Goal: Find specific page/section: Find specific page/section

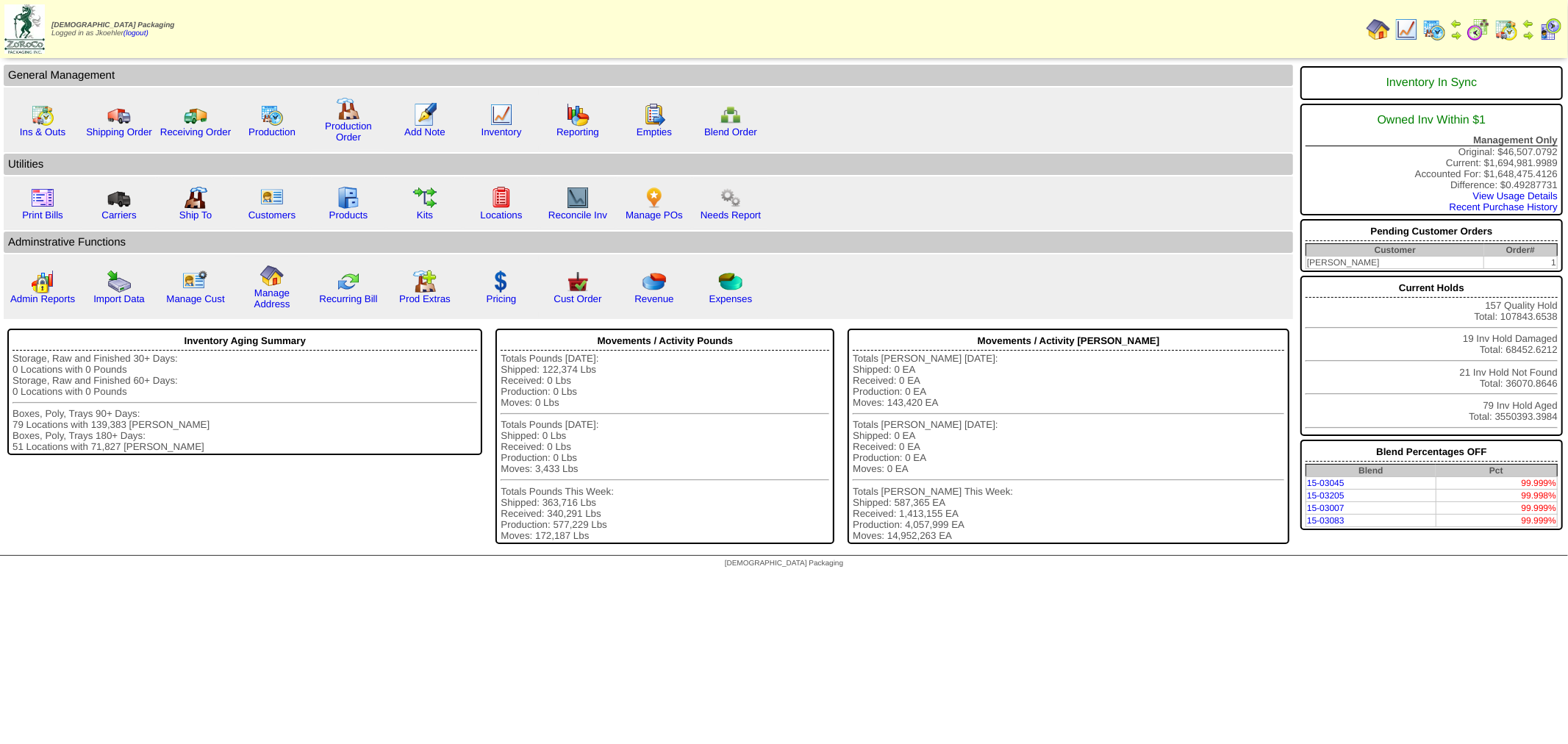
click at [1436, 24] on img at bounding box center [1434, 29] width 24 height 24
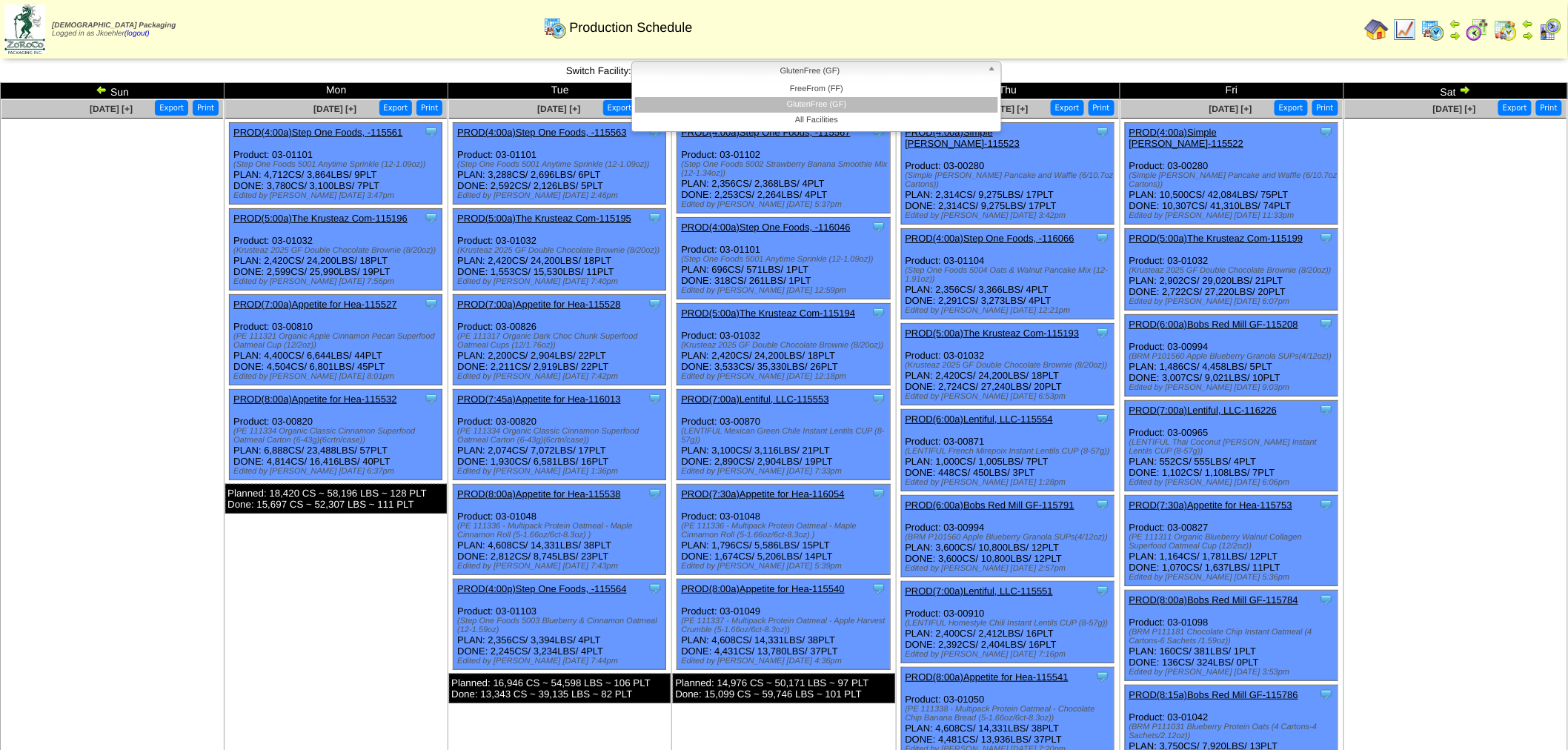
click at [991, 70] on b at bounding box center [994, 71] width 13 height 19
click at [877, 85] on li "FreeFrom (FF)" at bounding box center [817, 89] width 363 height 16
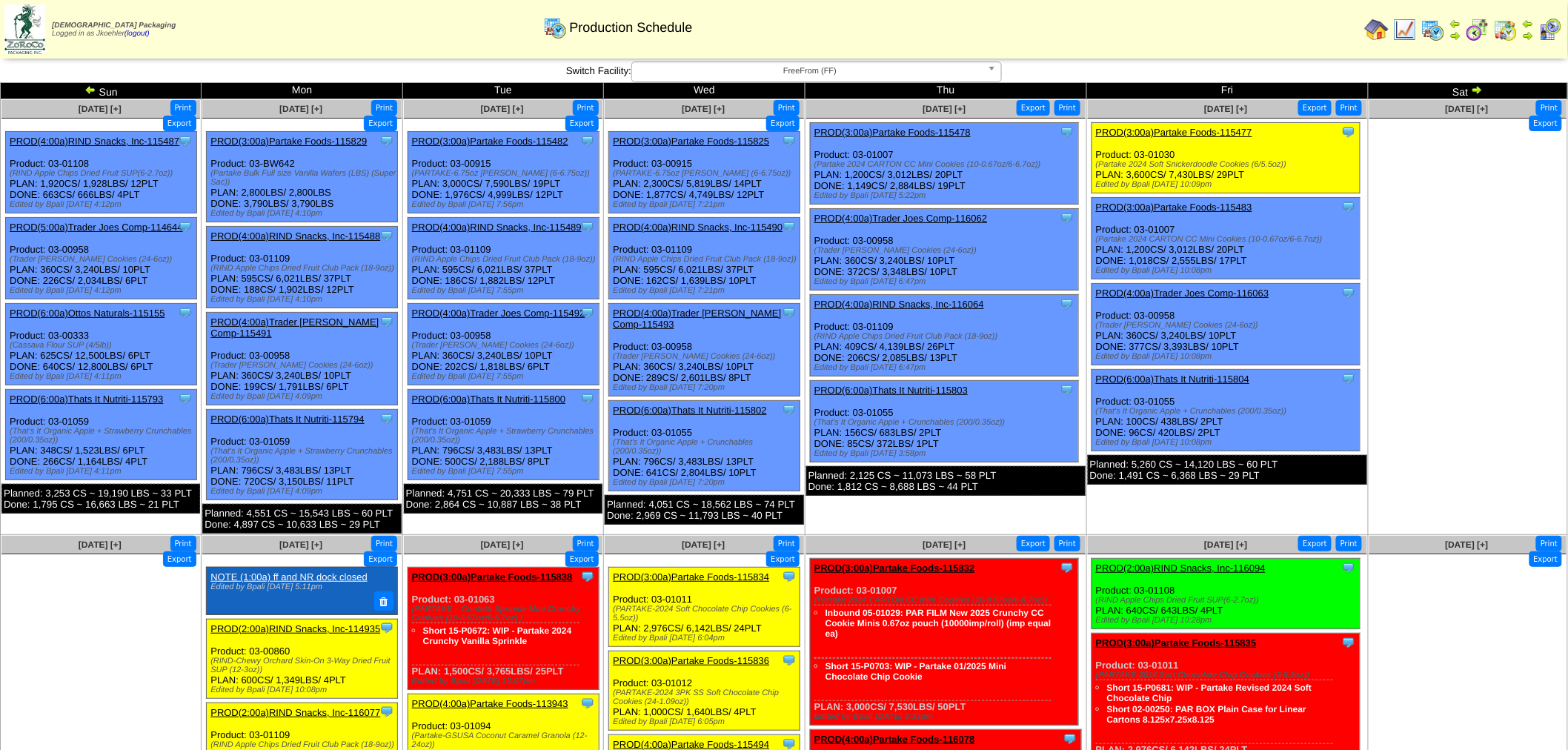
click at [1507, 25] on img at bounding box center [1505, 30] width 24 height 24
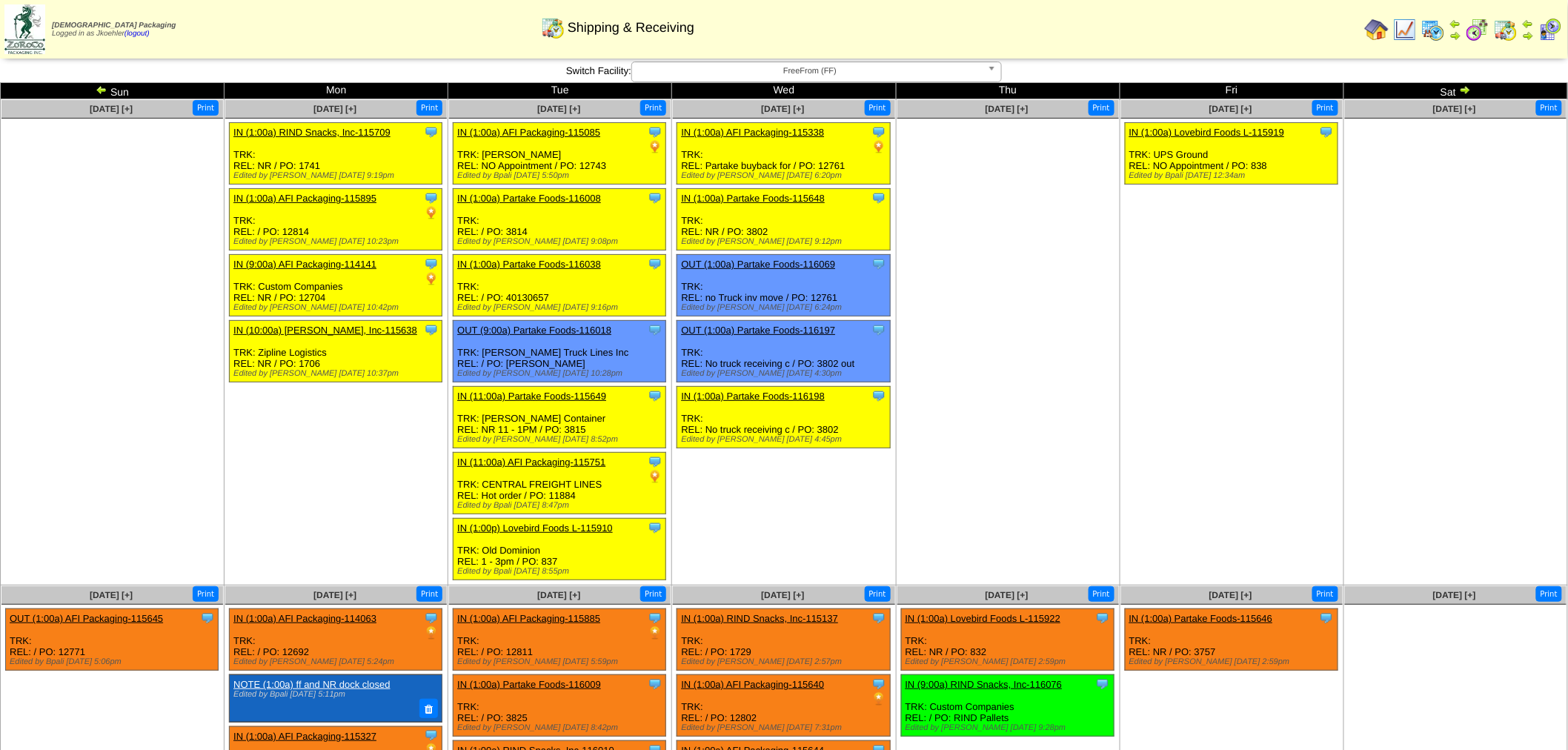
click at [993, 67] on b at bounding box center [994, 71] width 13 height 19
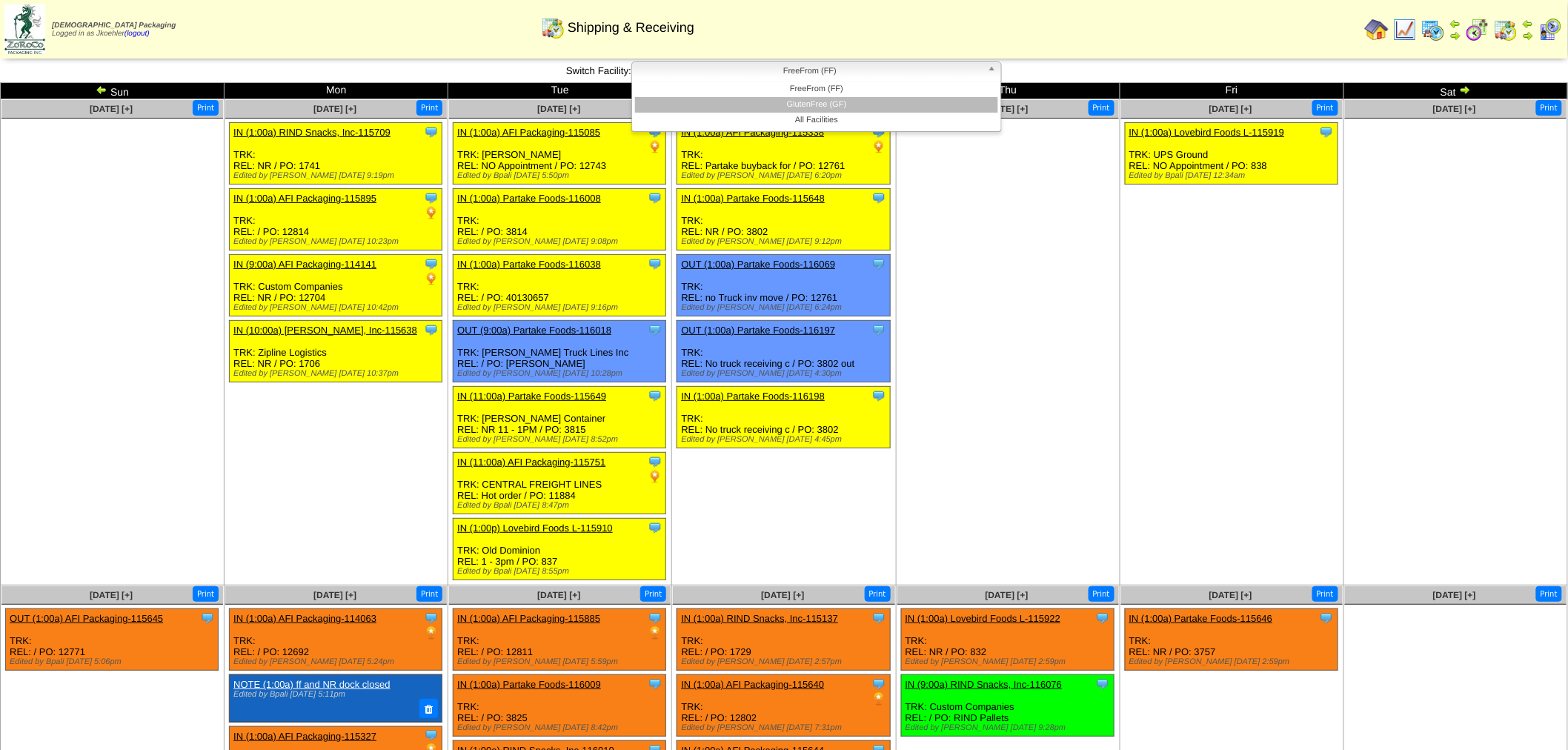
click at [855, 108] on li "GlutenFree (GF)" at bounding box center [817, 105] width 363 height 16
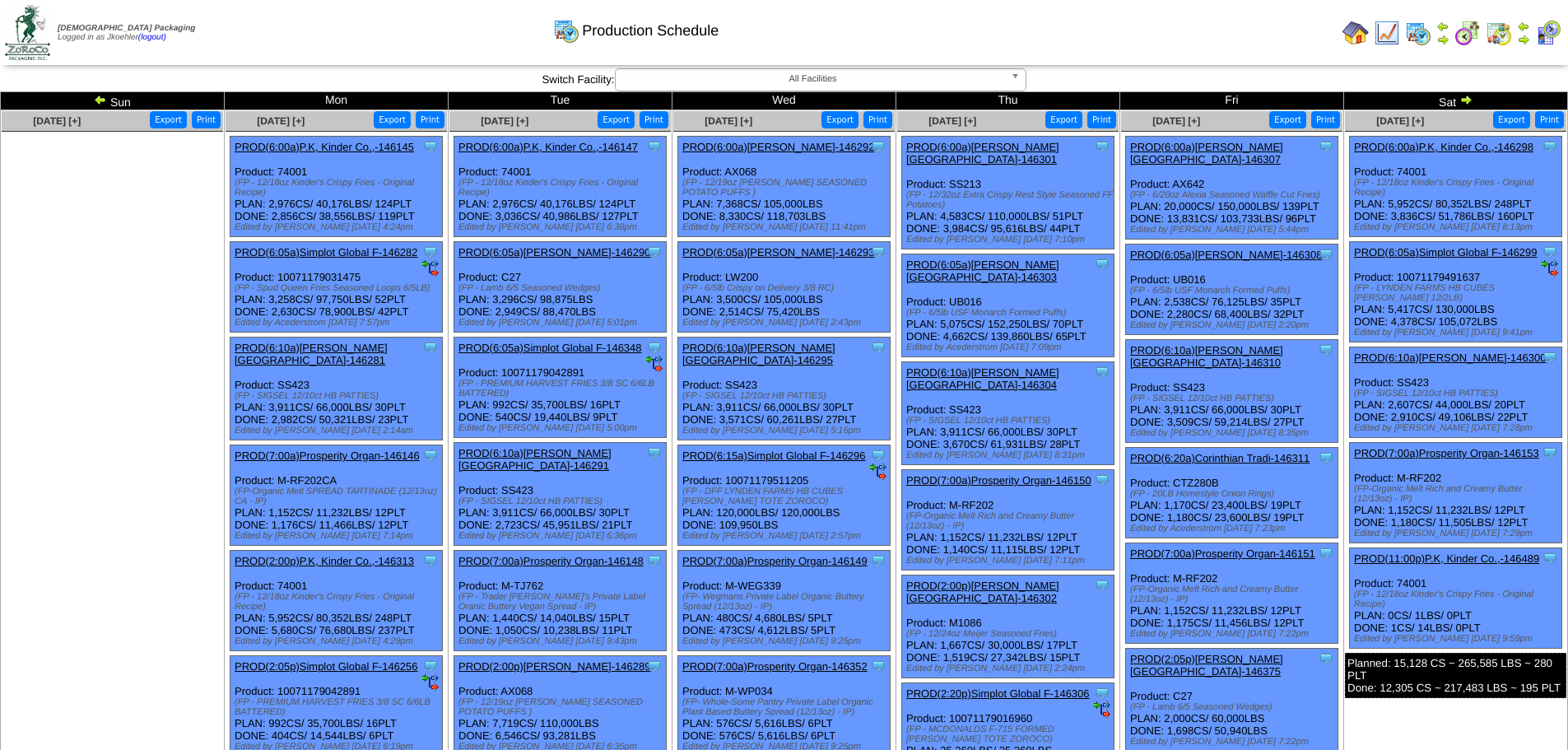
click at [1501, 29] on img at bounding box center [1499, 33] width 27 height 27
